Goal: Information Seeking & Learning: Learn about a topic

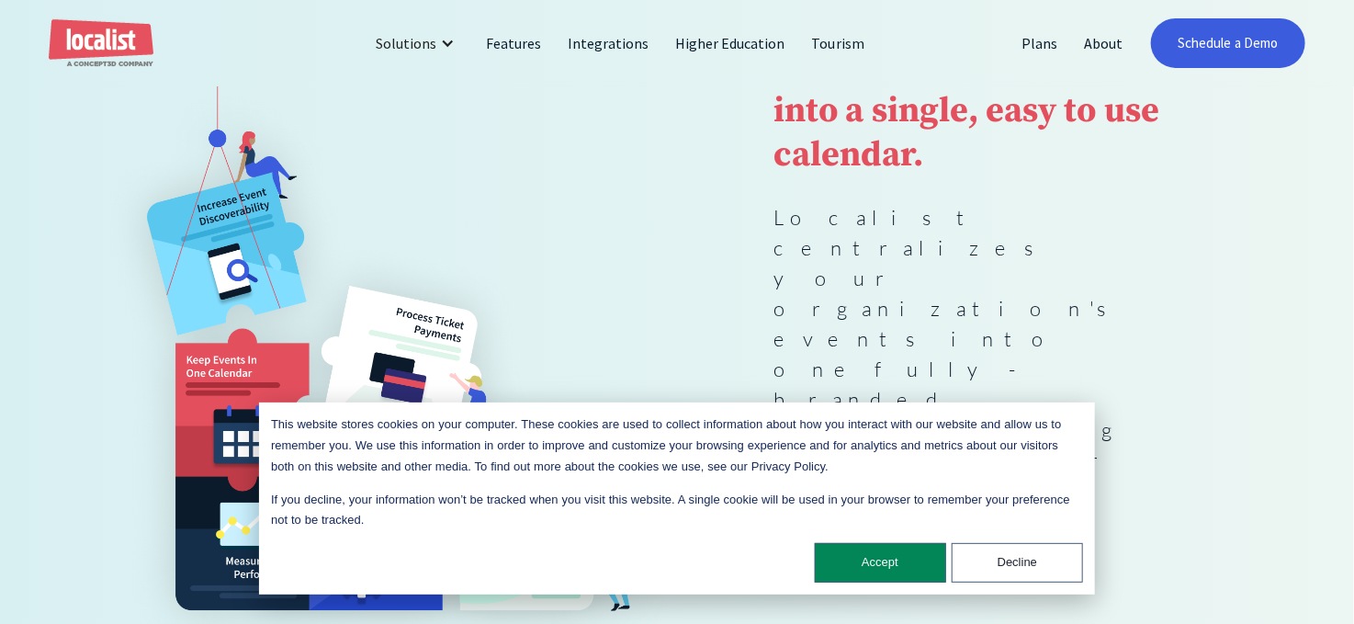
scroll to position [184, 0]
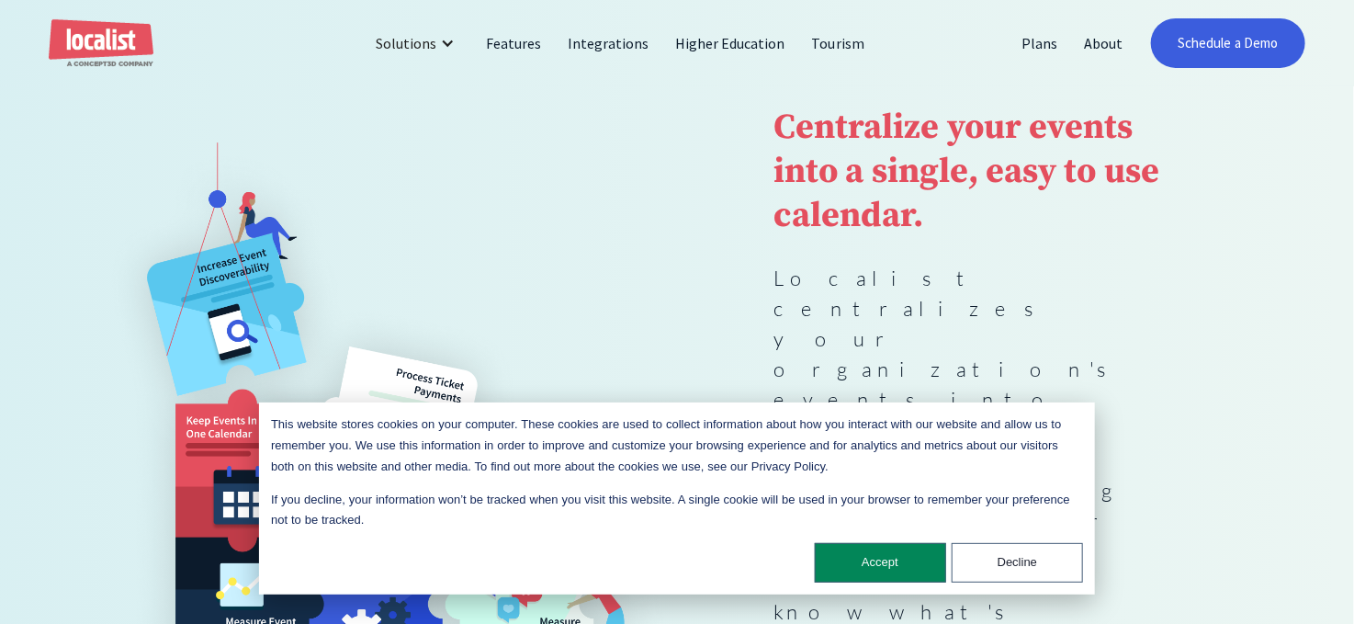
click at [1248, 371] on div "Centralize your events into a single, easy to use calendar. Localist centralize…" at bounding box center [676, 430] width 1161 height 699
click at [827, 554] on button "Accept" at bounding box center [880, 563] width 131 height 40
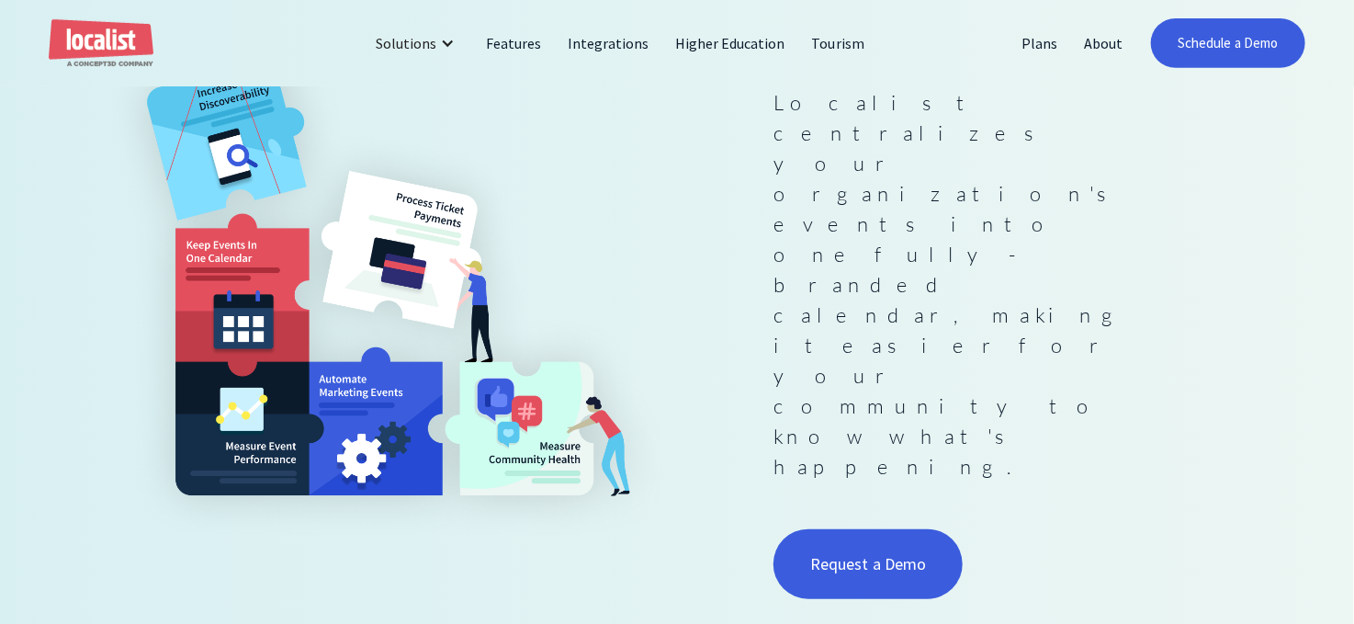
scroll to position [367, 0]
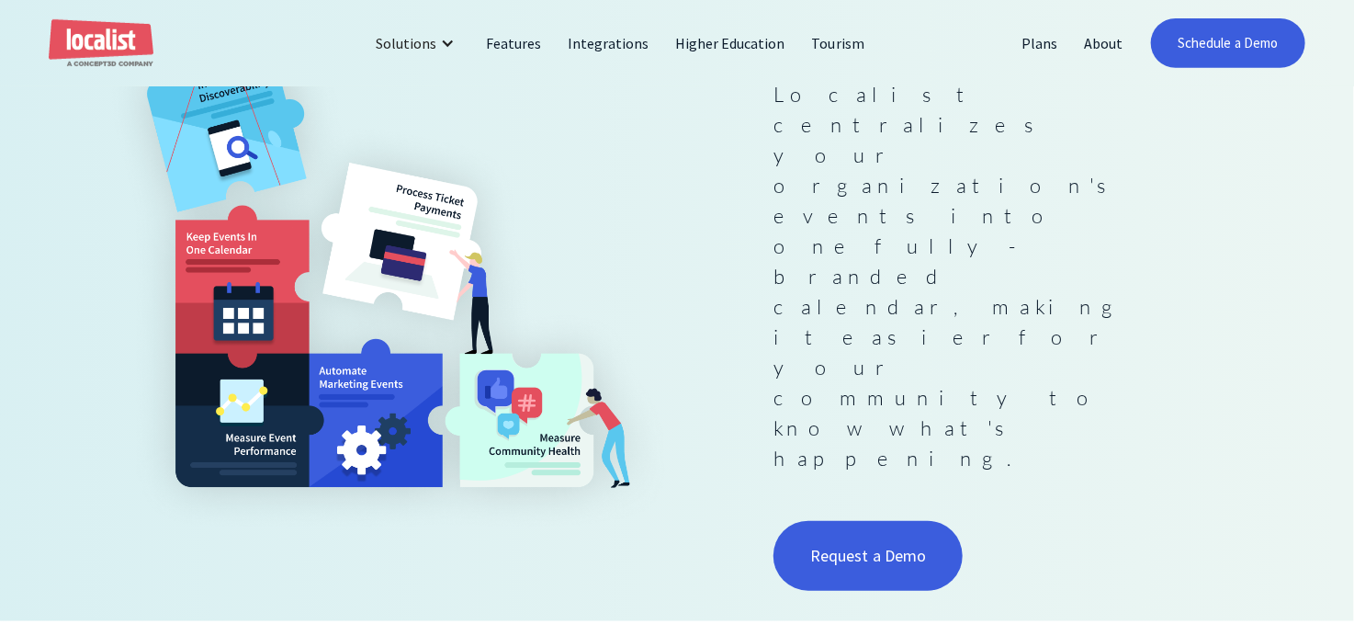
click at [1185, 367] on div "Centralize your events into a single, easy to use calendar. Localist centralize…" at bounding box center [676, 246] width 1161 height 699
click at [999, 239] on p "Localist centralizes your organization's events into one fully-branded calendar…" at bounding box center [967, 276] width 387 height 394
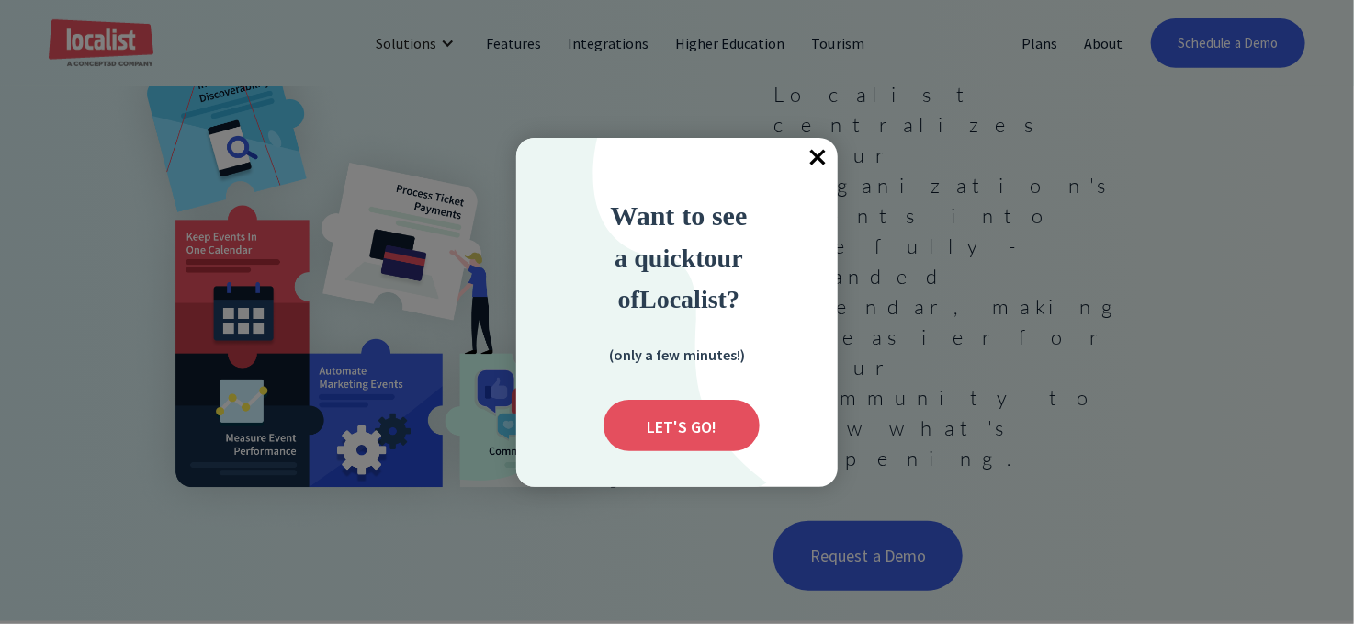
click at [813, 154] on span "×" at bounding box center [817, 158] width 40 height 40
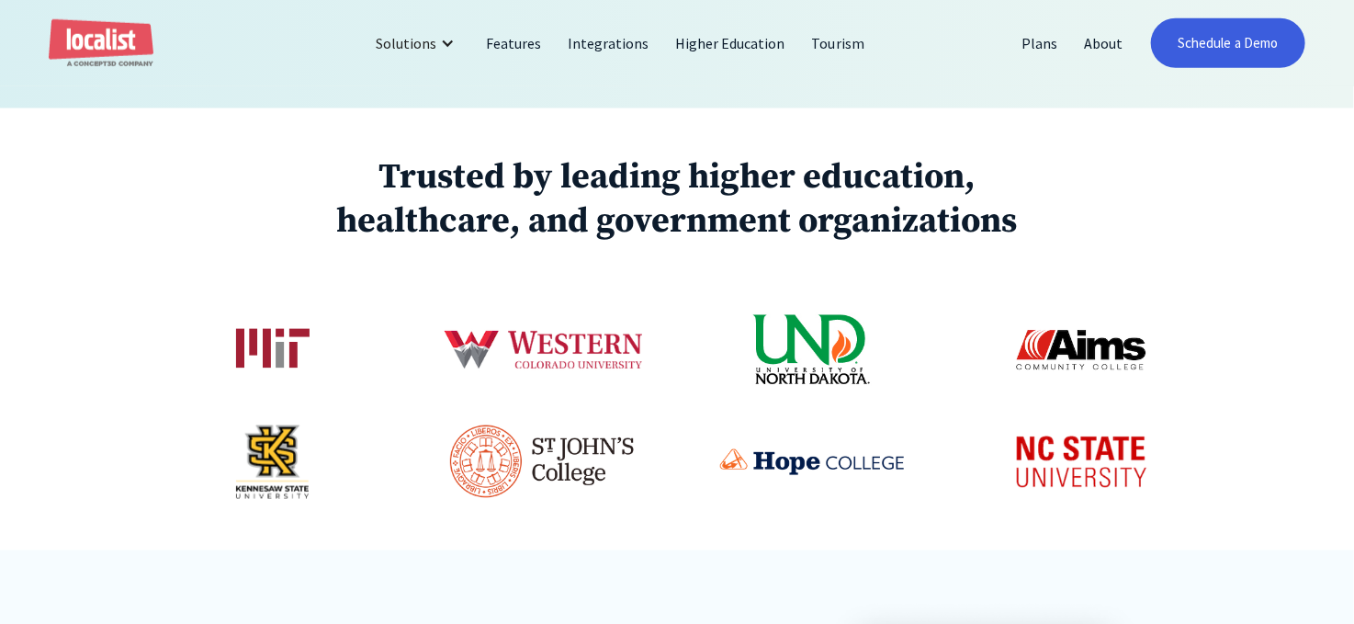
scroll to position [827, 0]
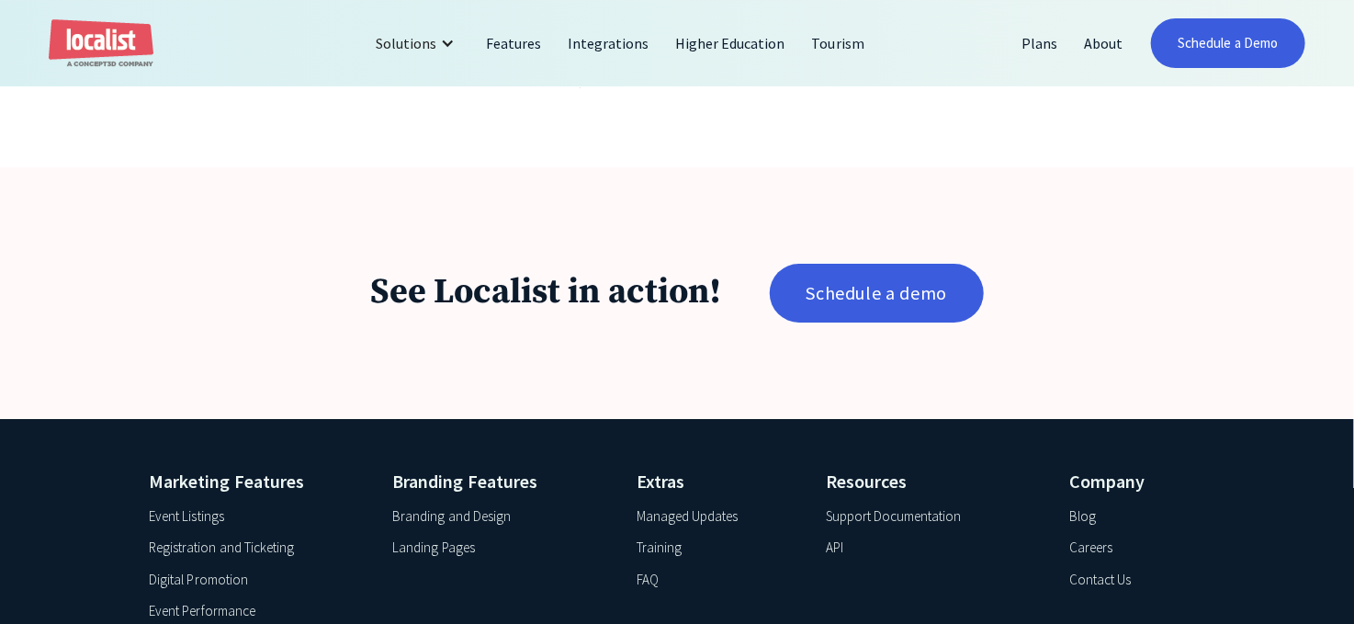
click at [925, 275] on div "See Localist in action! Schedule a demo" at bounding box center [677, 293] width 1354 height 253
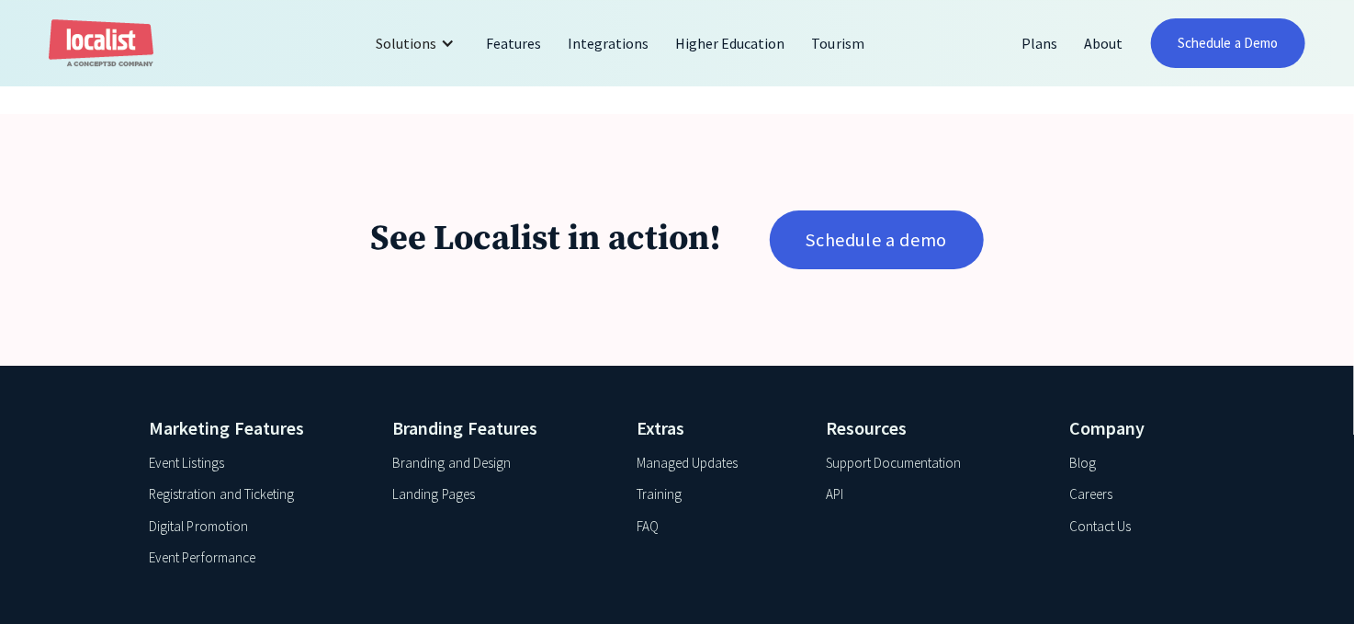
scroll to position [3106, 0]
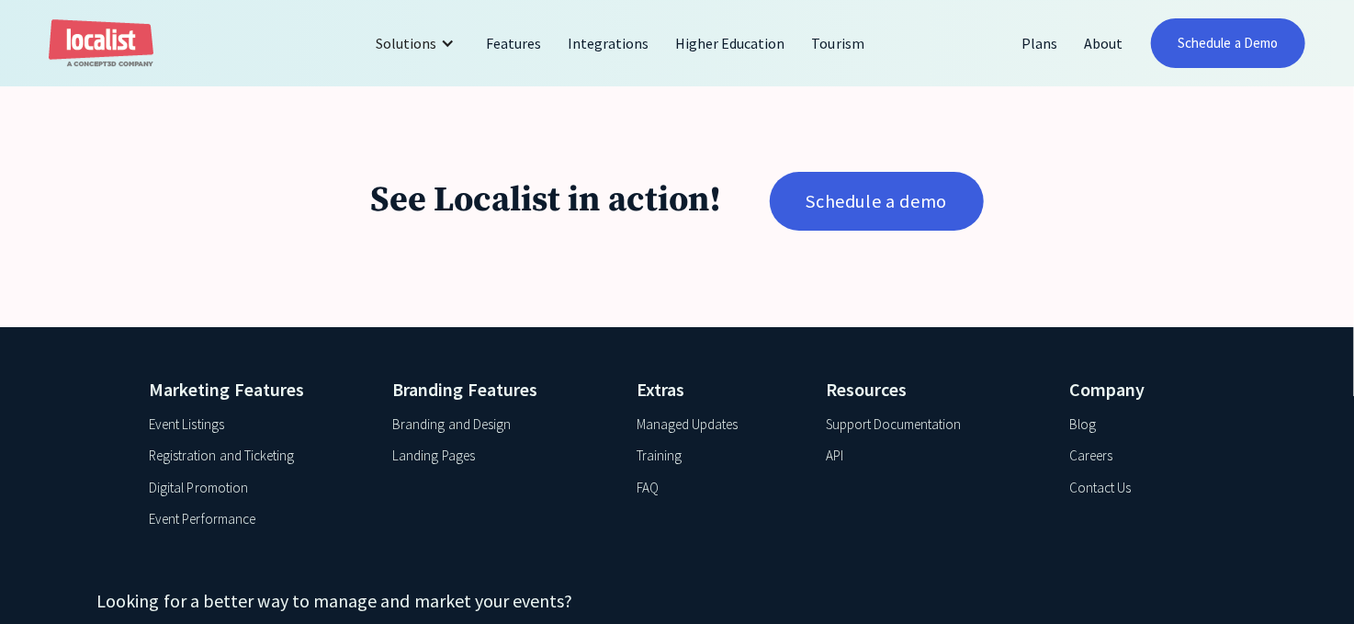
click at [203, 414] on div "Event Listings" at bounding box center [186, 424] width 74 height 21
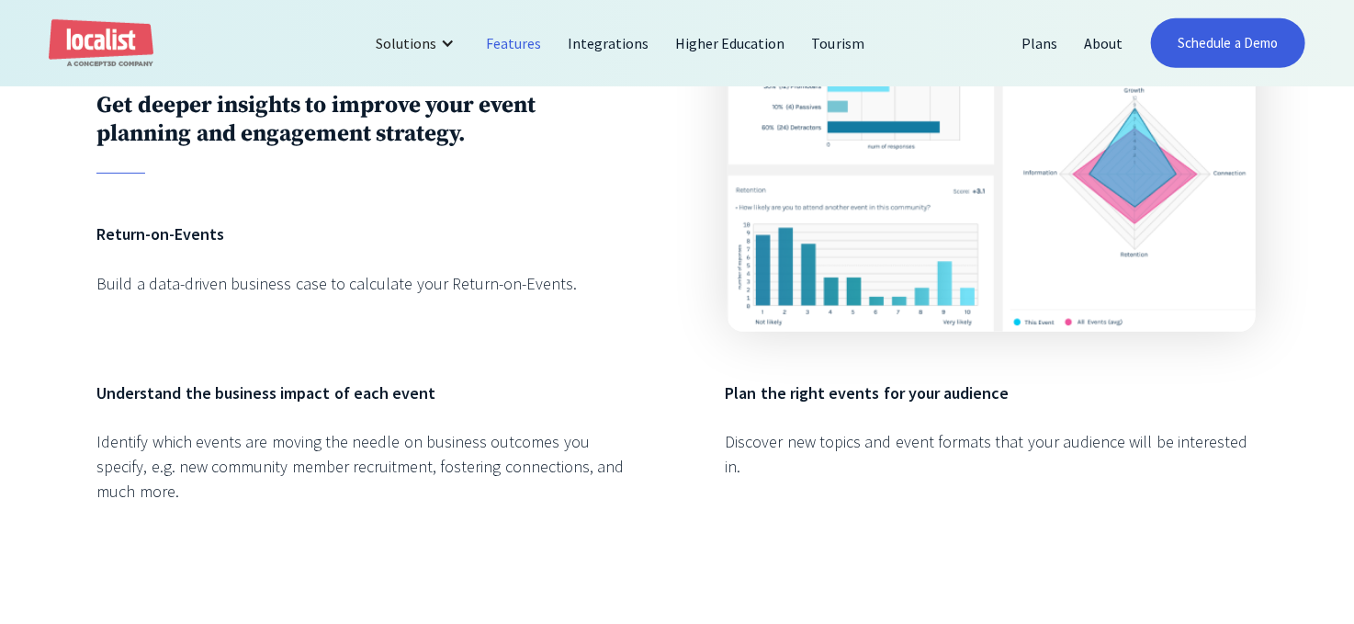
scroll to position [4594, 0]
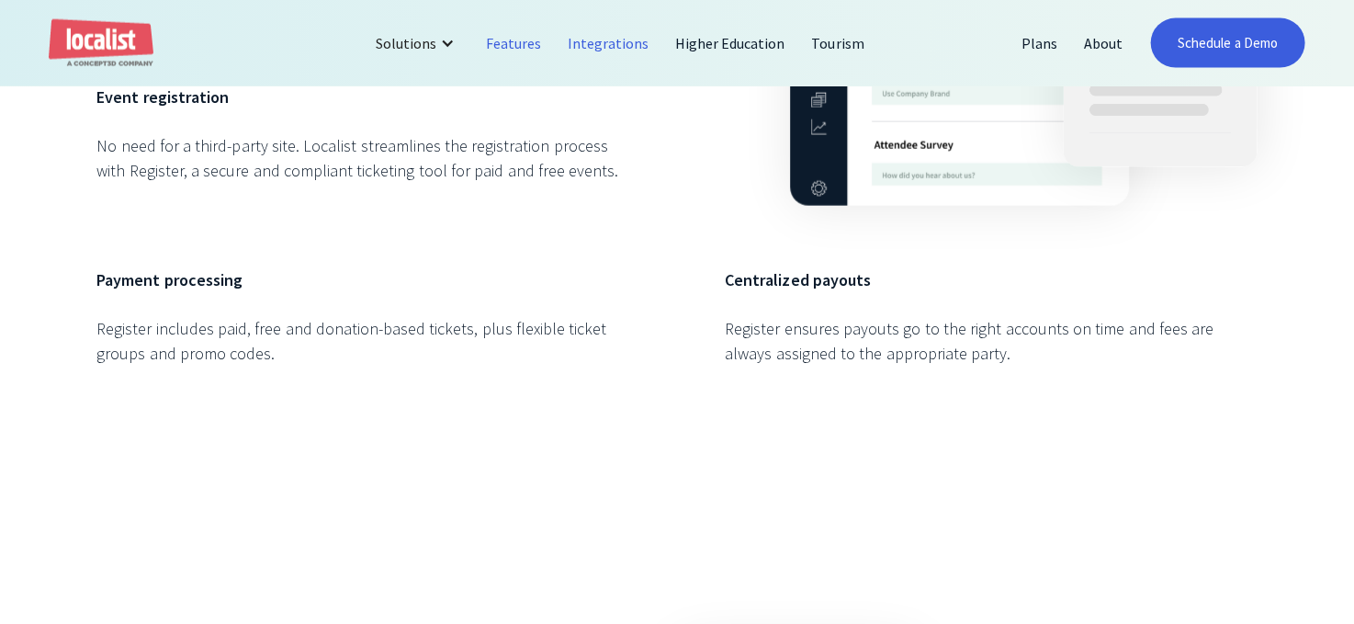
click at [595, 24] on link "Integrations" at bounding box center [608, 43] width 107 height 44
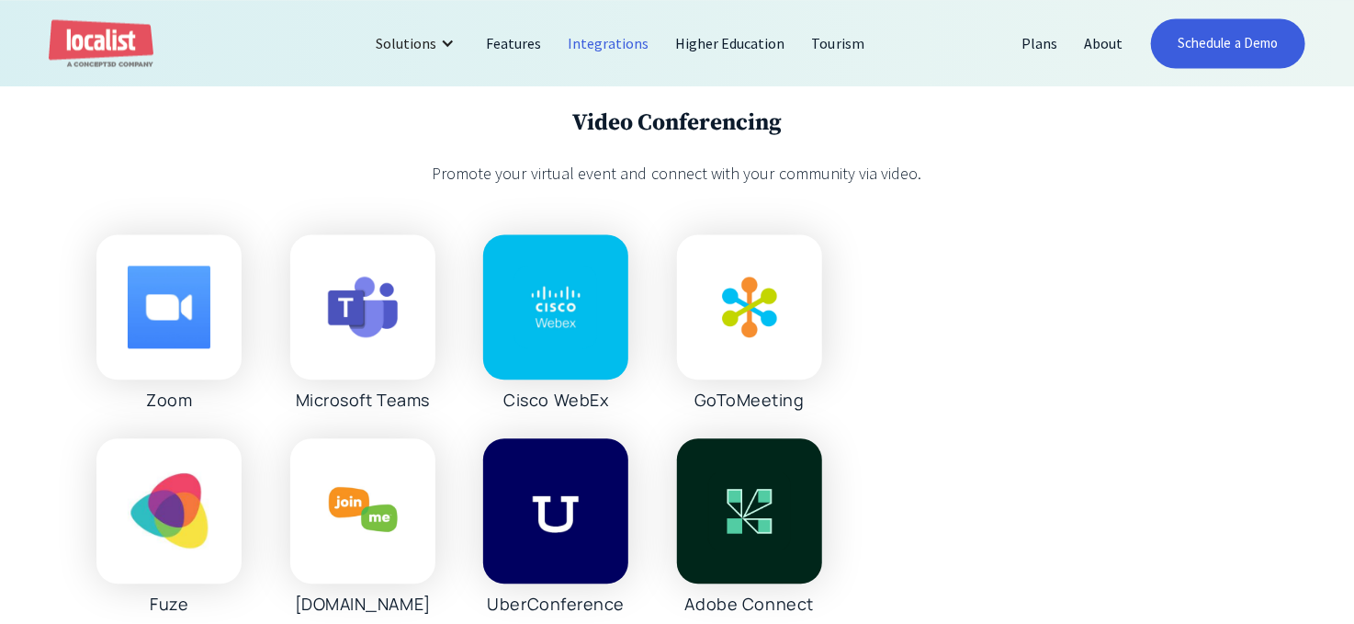
scroll to position [1654, 0]
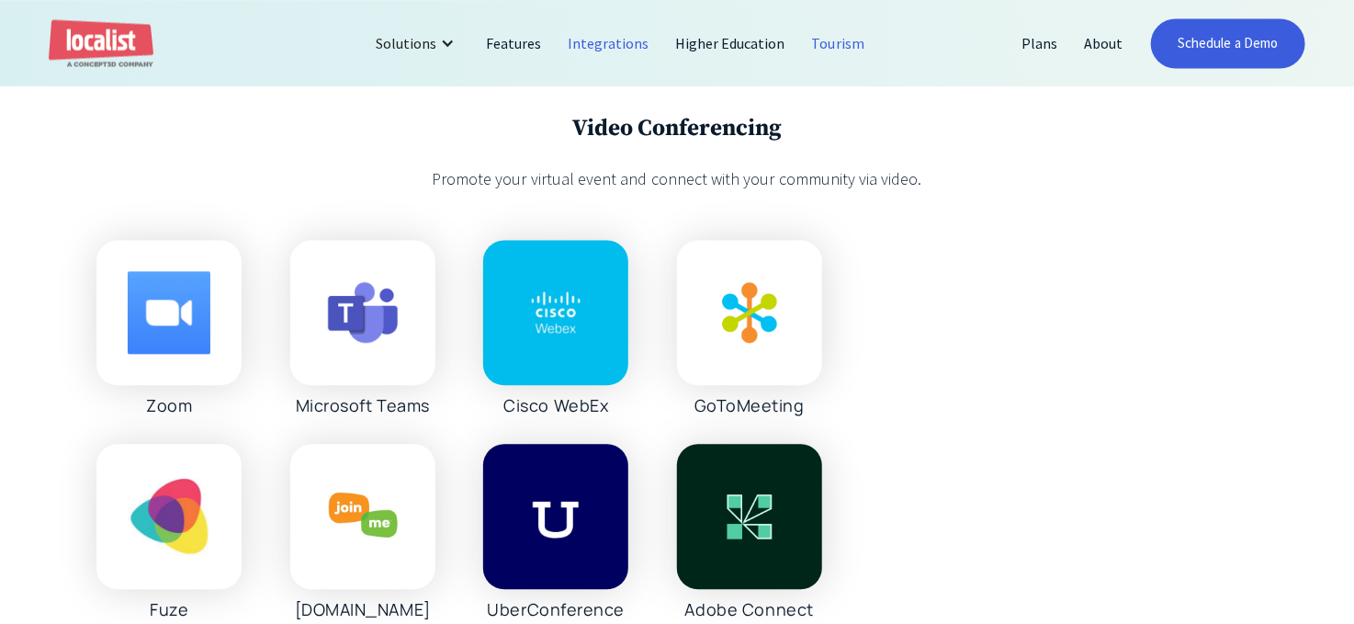
click at [834, 60] on link "Tourism" at bounding box center [838, 43] width 79 height 44
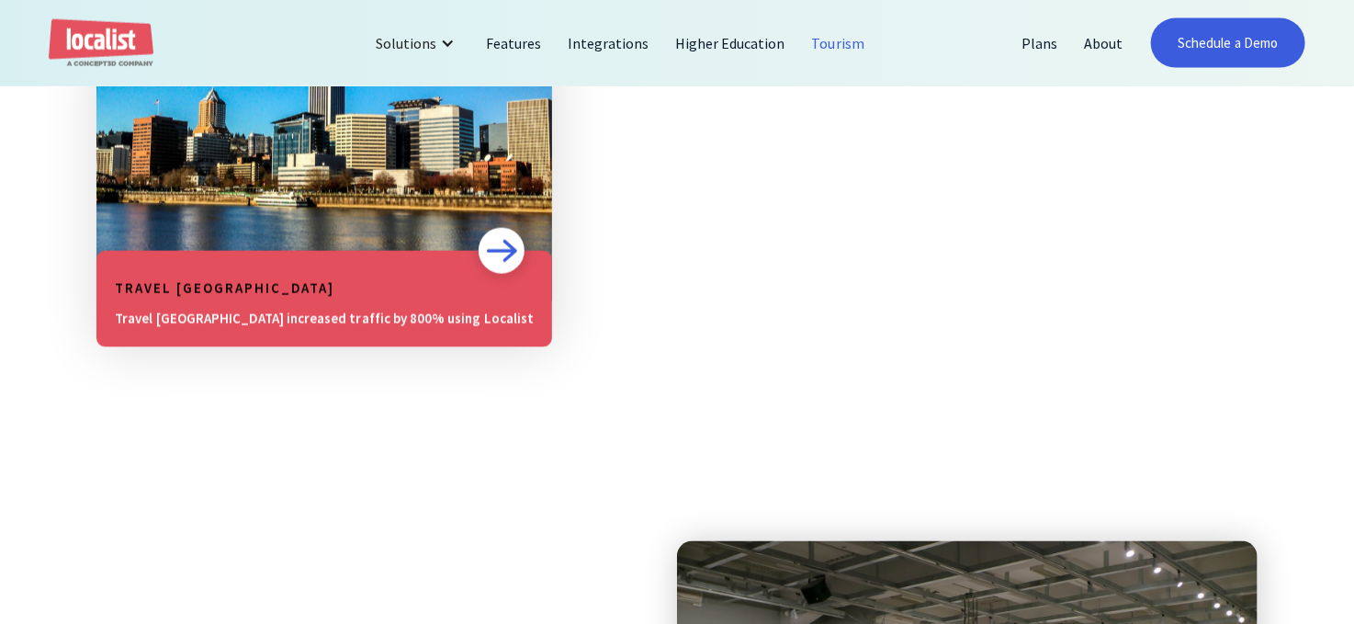
scroll to position [1194, 0]
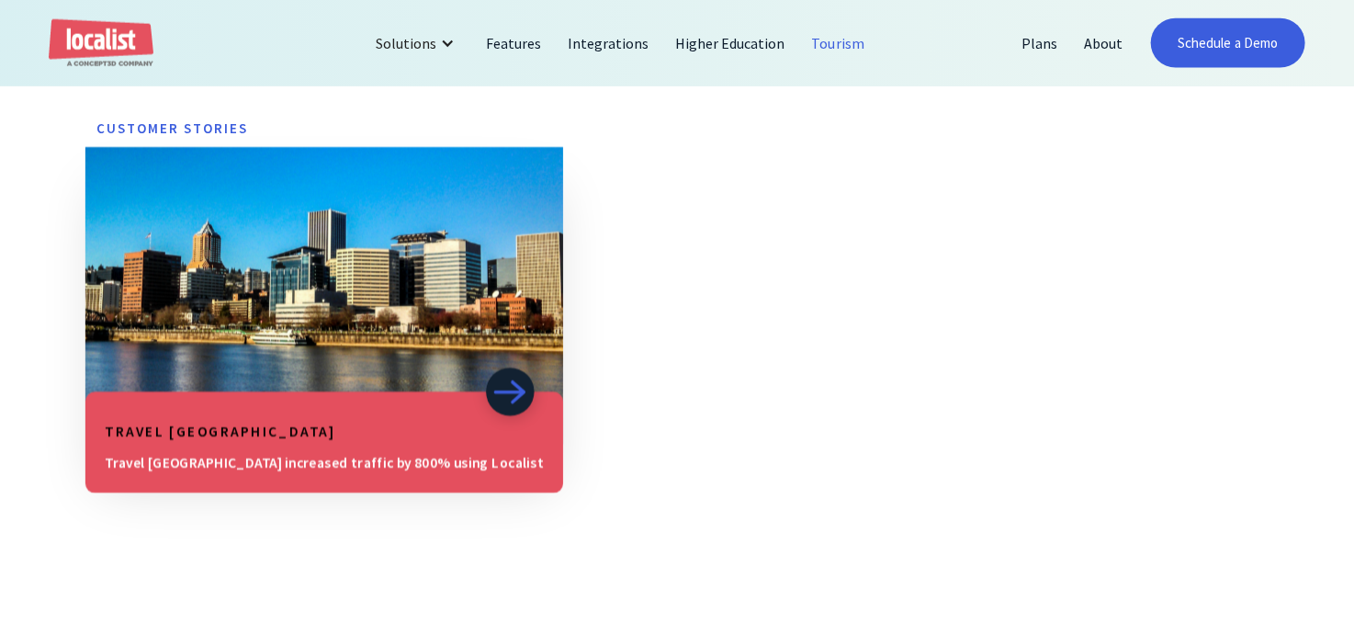
click at [493, 390] on img at bounding box center [510, 392] width 34 height 26
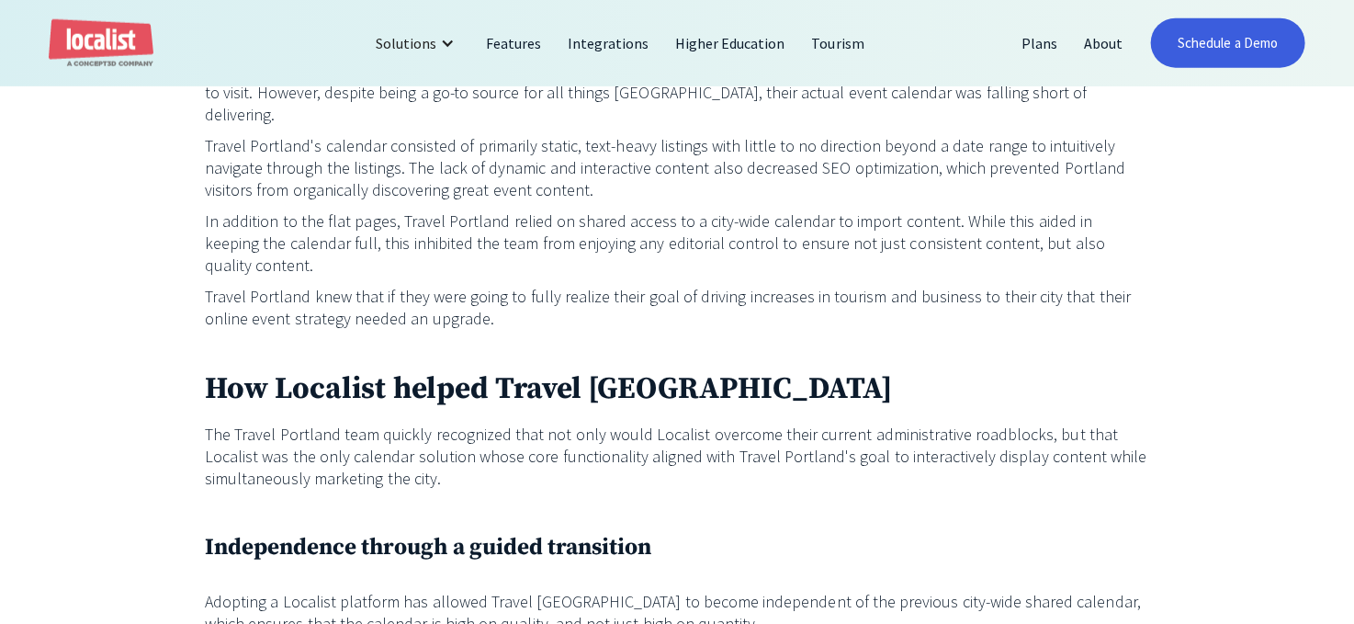
scroll to position [965, 0]
